Goal: Find specific page/section

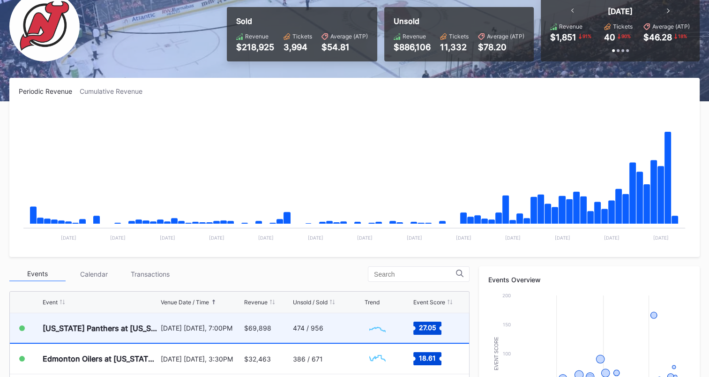
scroll to position [141, 0]
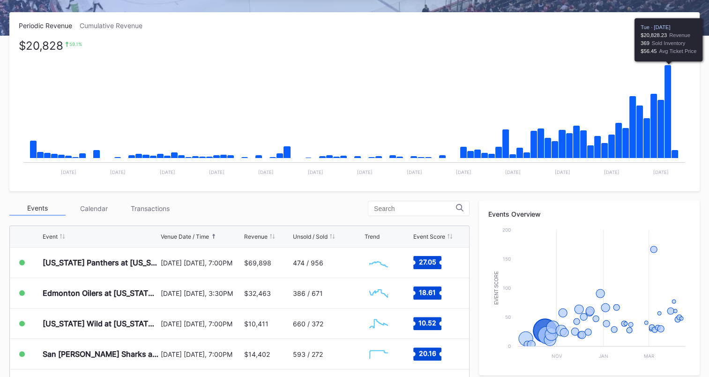
click at [667, 113] on icon "Chart title" at bounding box center [668, 111] width 7 height 93
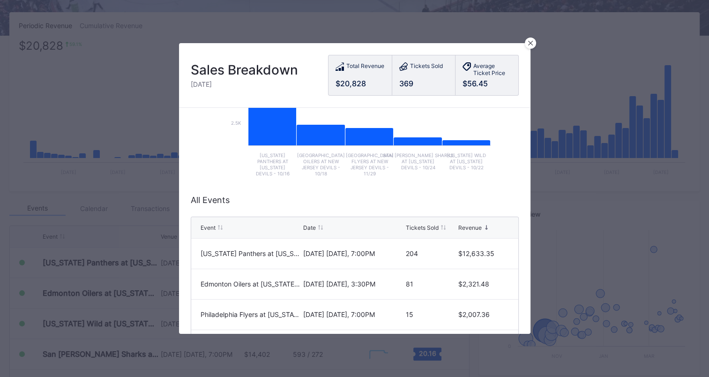
scroll to position [188, 0]
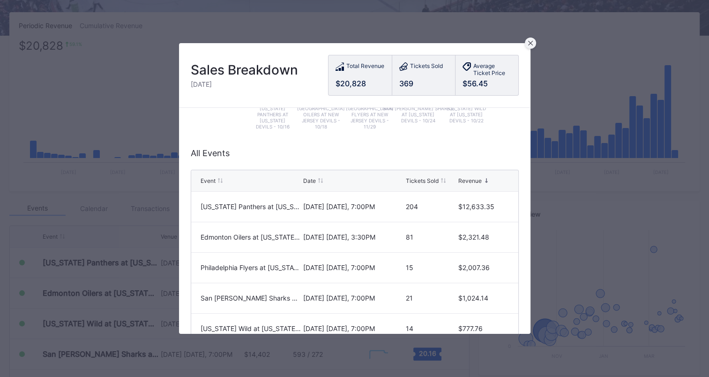
click at [528, 45] on icon at bounding box center [530, 43] width 5 height 5
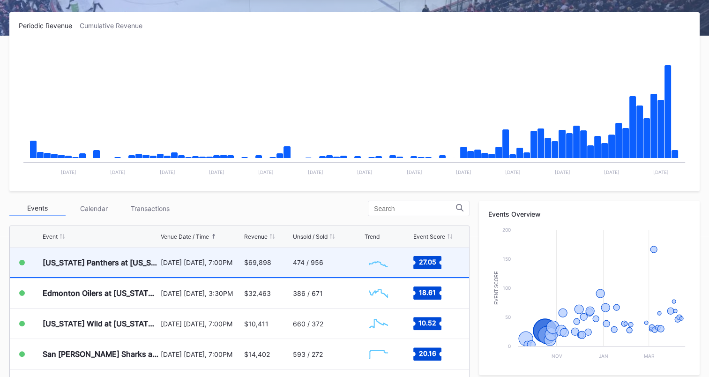
click at [294, 263] on div "474 / 956" at bounding box center [308, 262] width 30 height 8
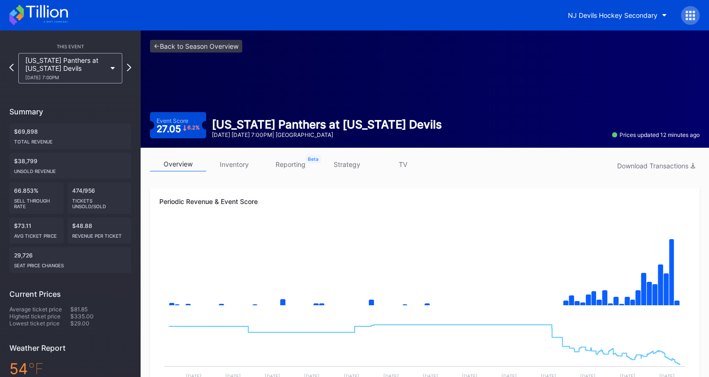
click at [59, 13] on icon at bounding box center [38, 15] width 59 height 21
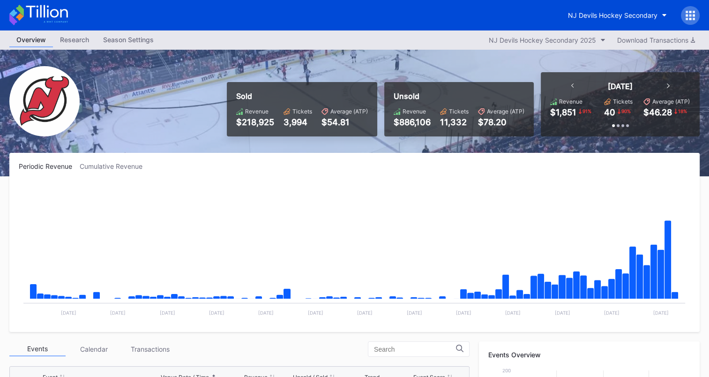
scroll to position [141, 0]
